Goal: Navigation & Orientation: Find specific page/section

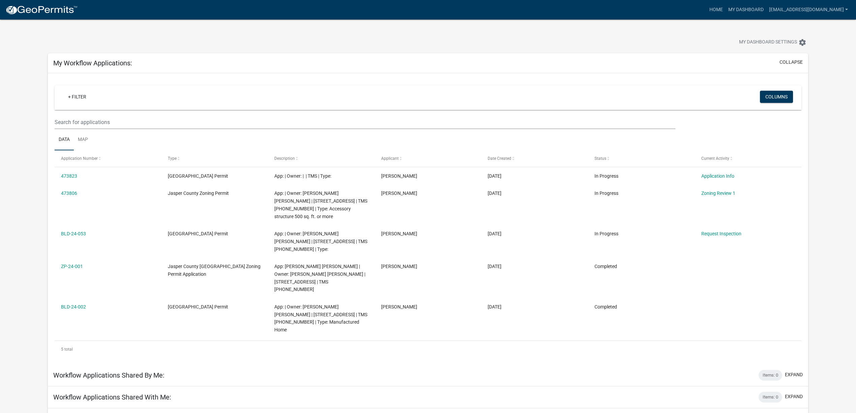
click at [320, 134] on ul "Data Map" at bounding box center [428, 139] width 747 height 21
click at [433, 36] on div at bounding box center [267, 43] width 449 height 15
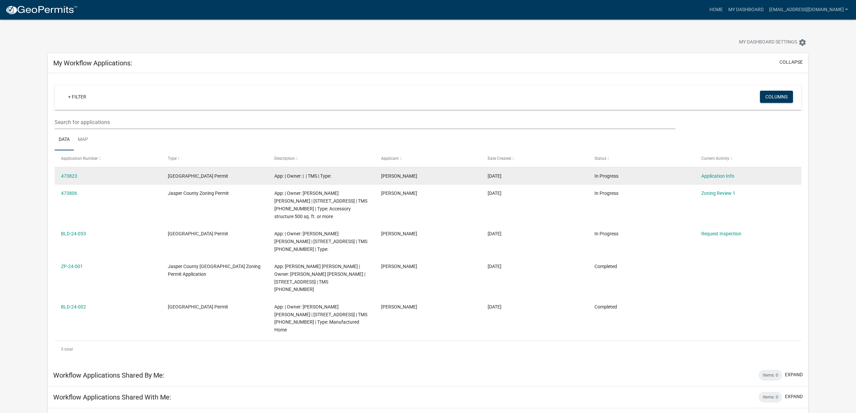
click at [362, 177] on div "App: | Owner: | | TMS | Type:" at bounding box center [321, 176] width 94 height 8
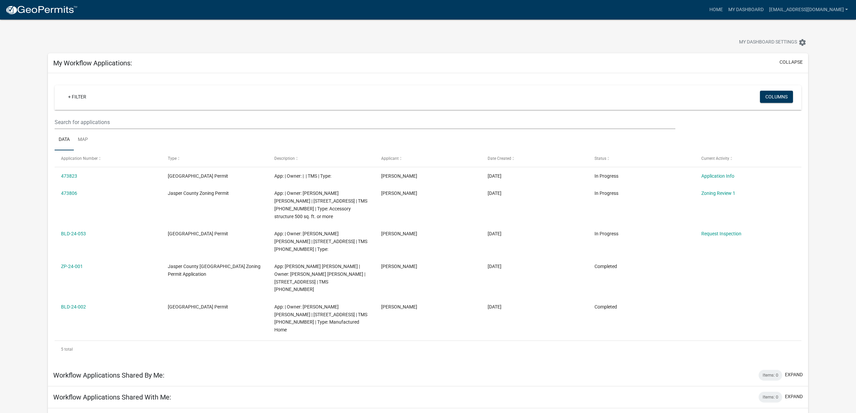
click at [433, 42] on div at bounding box center [267, 43] width 449 height 15
click at [466, 38] on div at bounding box center [267, 43] width 449 height 15
click at [750, 10] on link "My Dashboard" at bounding box center [746, 9] width 41 height 13
click at [458, 39] on div at bounding box center [267, 43] width 449 height 15
click at [325, 34] on div "My Dashboard Settings settings" at bounding box center [428, 35] width 771 height 31
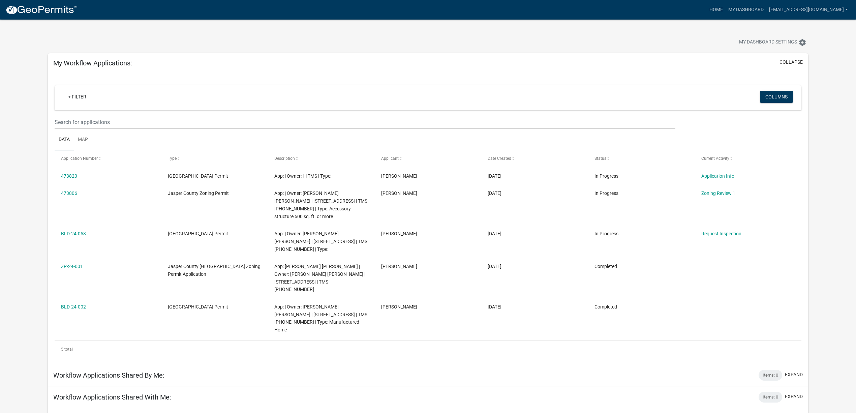
click at [378, 33] on div "My Dashboard Settings settings" at bounding box center [428, 35] width 771 height 31
drag, startPoint x: 420, startPoint y: 34, endPoint x: 431, endPoint y: 43, distance: 13.9
click at [420, 34] on div "My Dashboard Settings settings" at bounding box center [428, 35] width 771 height 31
click at [437, 23] on div "My Dashboard Settings settings" at bounding box center [428, 35] width 771 height 31
click at [446, 31] on div "My Dashboard Settings settings" at bounding box center [428, 35] width 771 height 31
